Goal: Navigation & Orientation: Find specific page/section

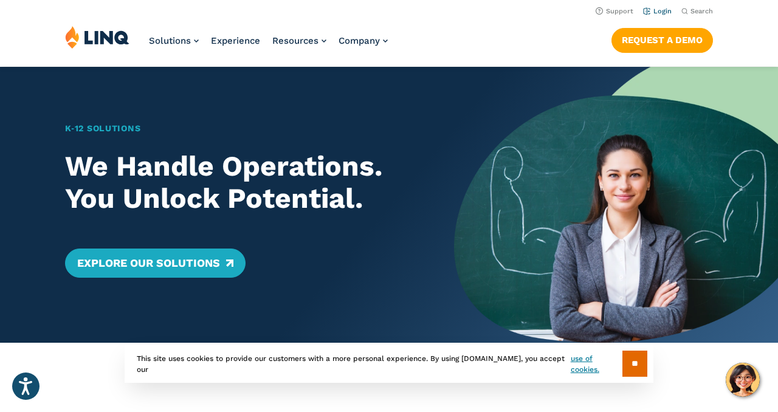
click at [658, 14] on link "Login" at bounding box center [657, 11] width 29 height 8
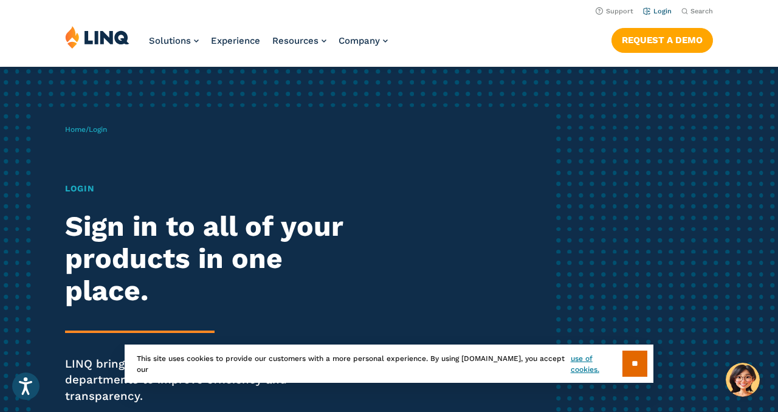
click at [666, 12] on link "Login" at bounding box center [657, 11] width 29 height 8
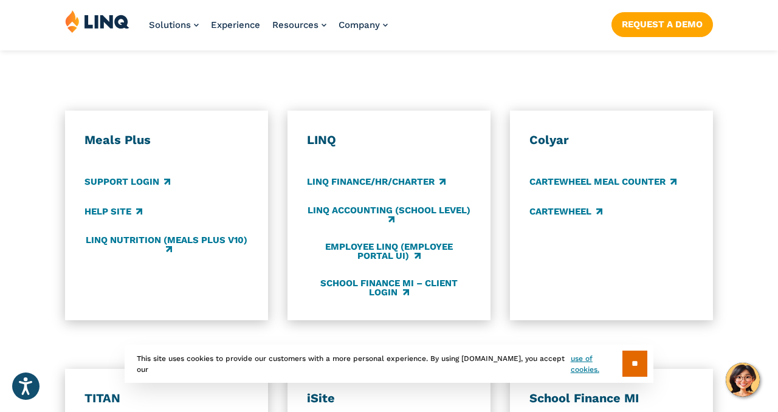
scroll to position [653, 0]
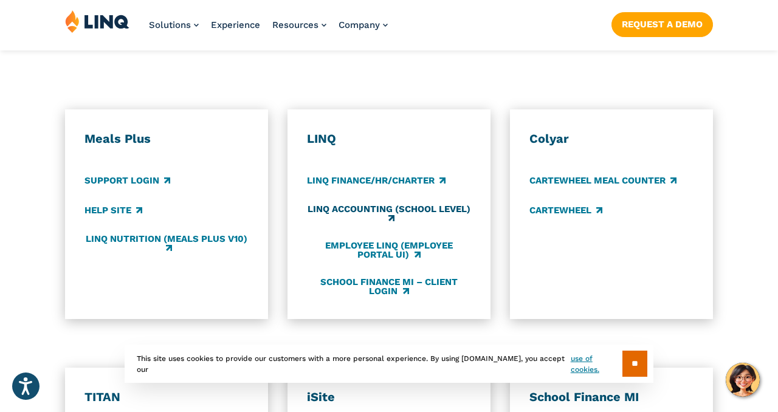
click at [438, 204] on link "LINQ Accounting (school level)" at bounding box center [389, 214] width 164 height 20
